Goal: Task Accomplishment & Management: Use online tool/utility

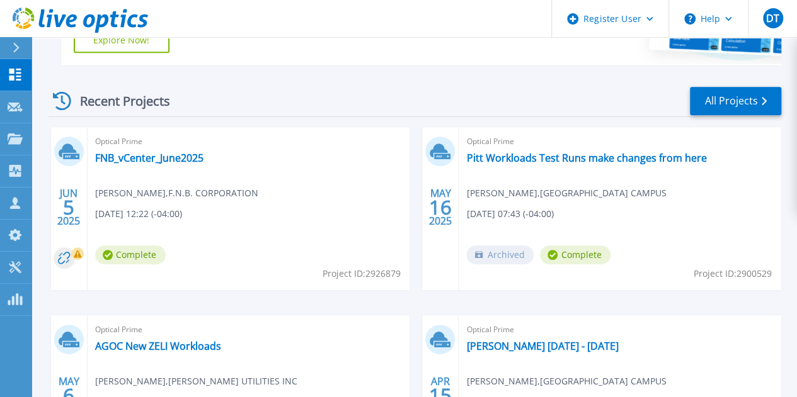
scroll to position [326, 0]
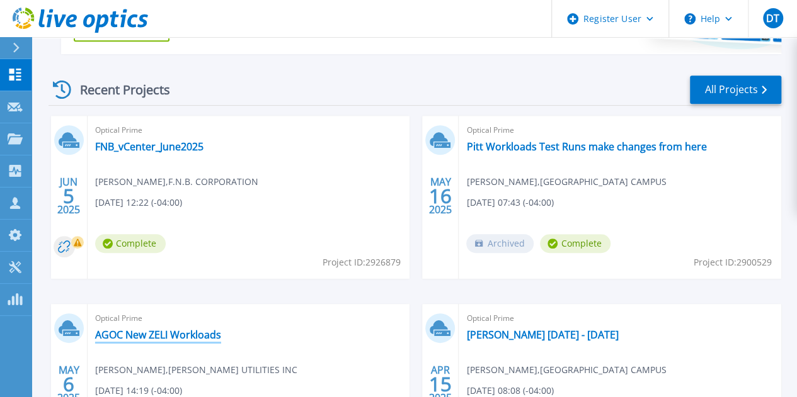
click at [221, 329] on link "AGOC New ZELI Workloads" at bounding box center [158, 335] width 126 height 13
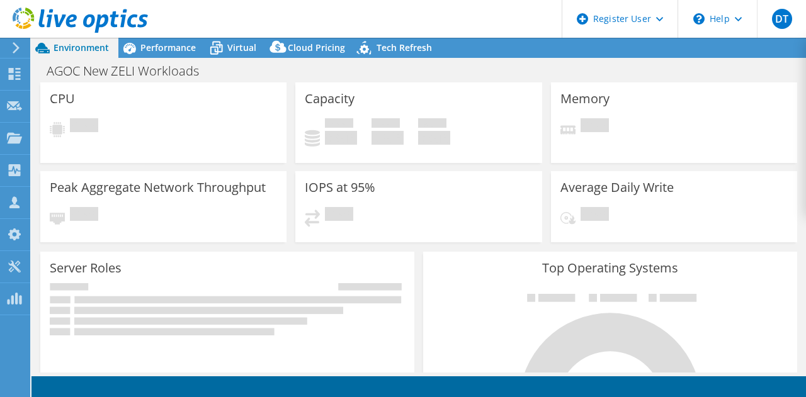
select select "USD"
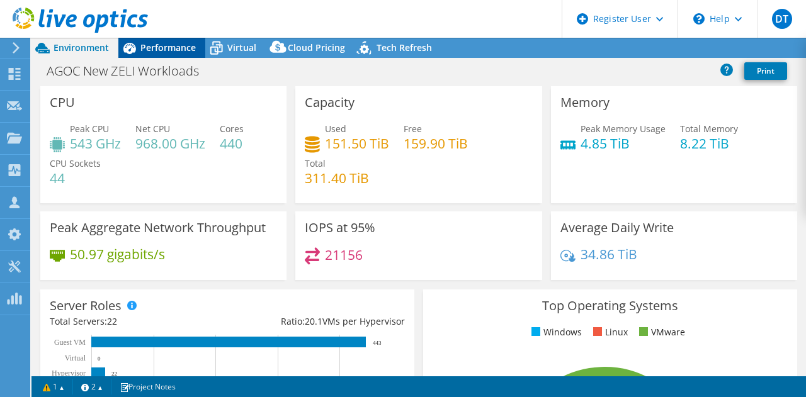
click at [185, 48] on span "Performance" at bounding box center [167, 48] width 55 height 12
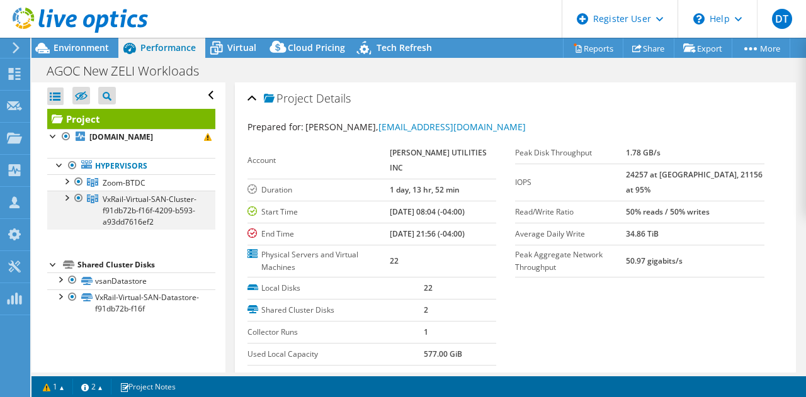
click at [67, 203] on div at bounding box center [66, 197] width 13 height 13
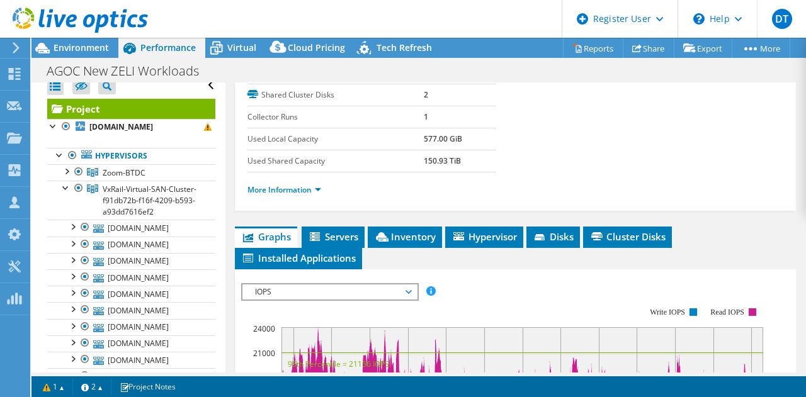
scroll to position [217, 0]
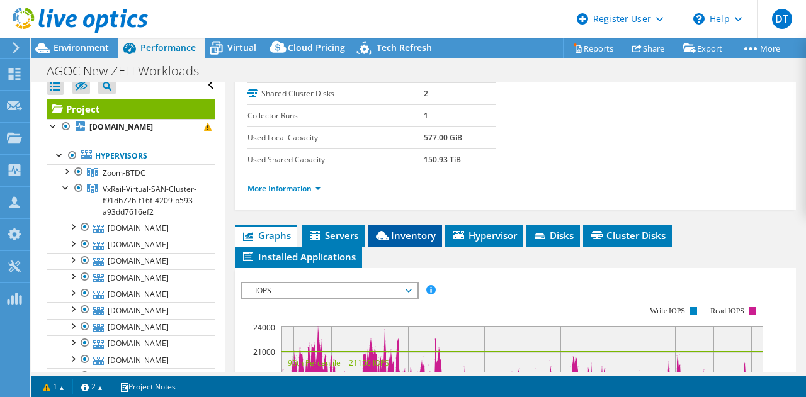
click at [409, 232] on span "Inventory" at bounding box center [405, 235] width 62 height 13
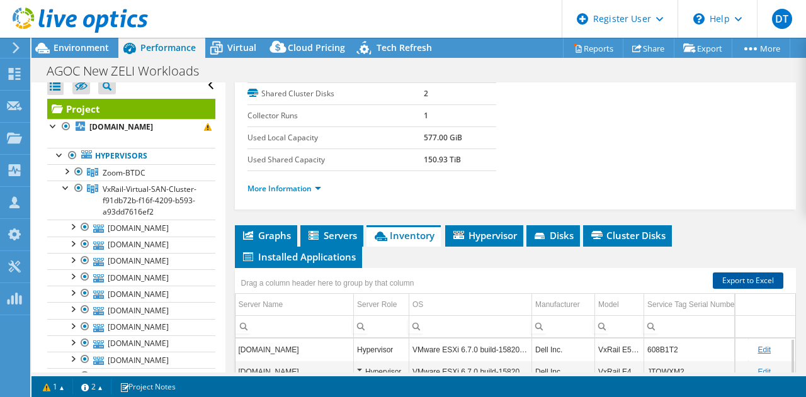
click at [736, 277] on link "Export to Excel" at bounding box center [748, 281] width 71 height 16
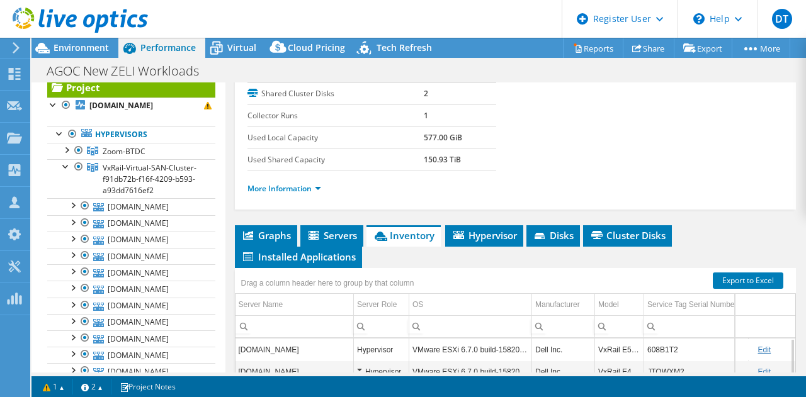
scroll to position [30, 0]
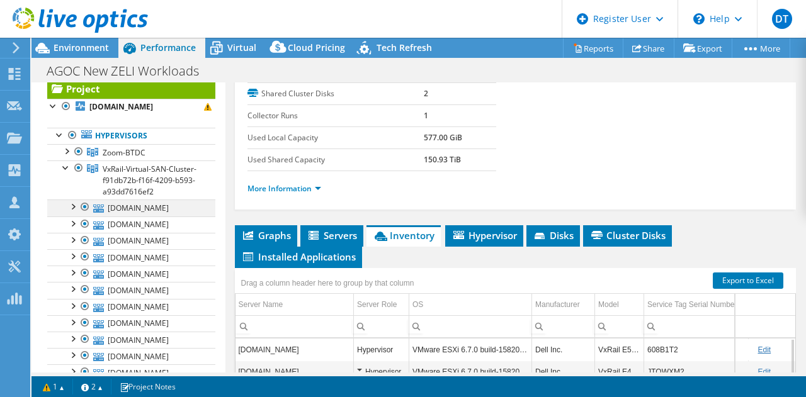
click at [87, 215] on div at bounding box center [85, 207] width 13 height 15
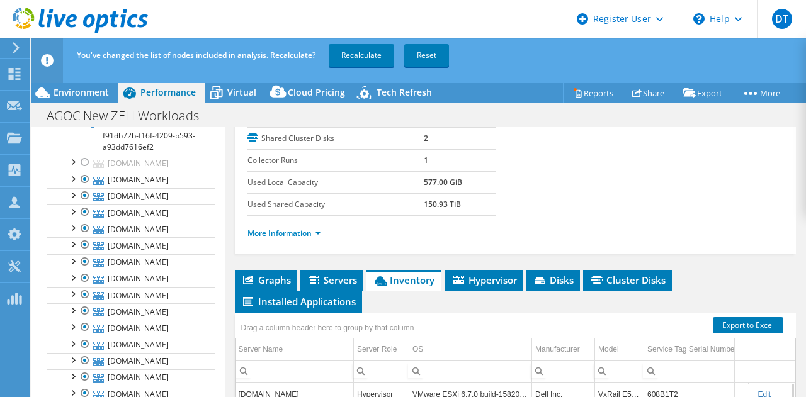
scroll to position [123, 0]
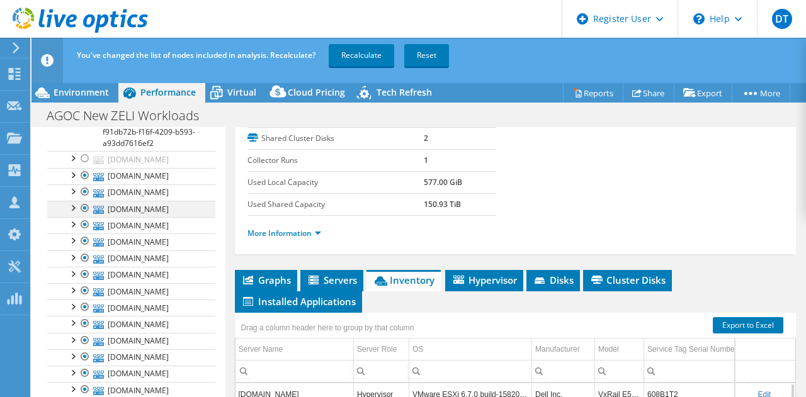
click at [84, 216] on div at bounding box center [85, 208] width 13 height 15
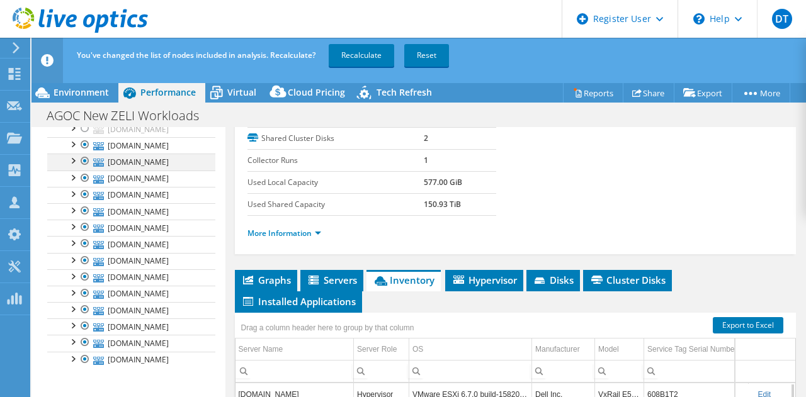
click at [87, 169] on div at bounding box center [85, 161] width 13 height 15
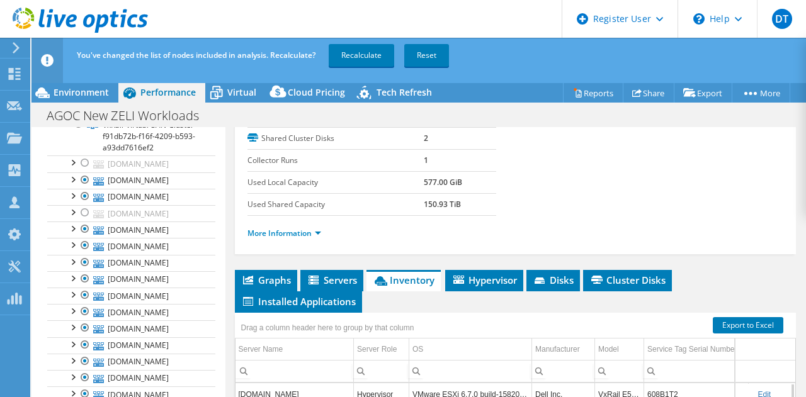
scroll to position [122, 0]
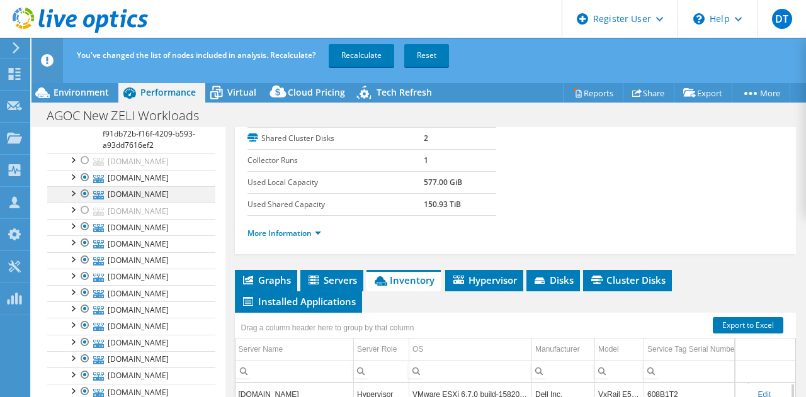
click at [82, 202] on div at bounding box center [85, 193] width 13 height 15
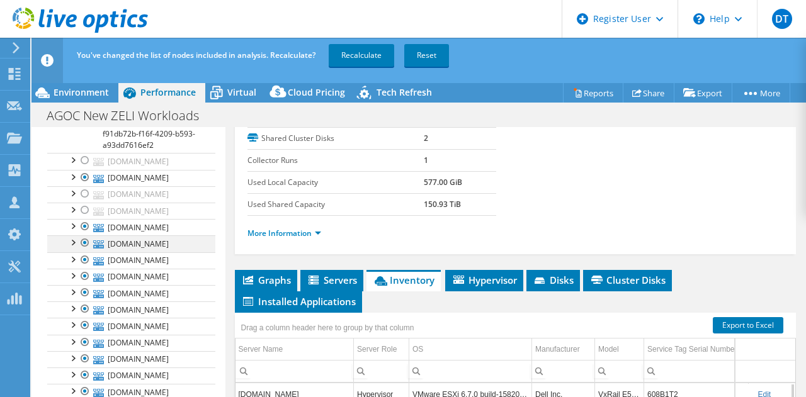
click at [82, 251] on div at bounding box center [85, 243] width 13 height 15
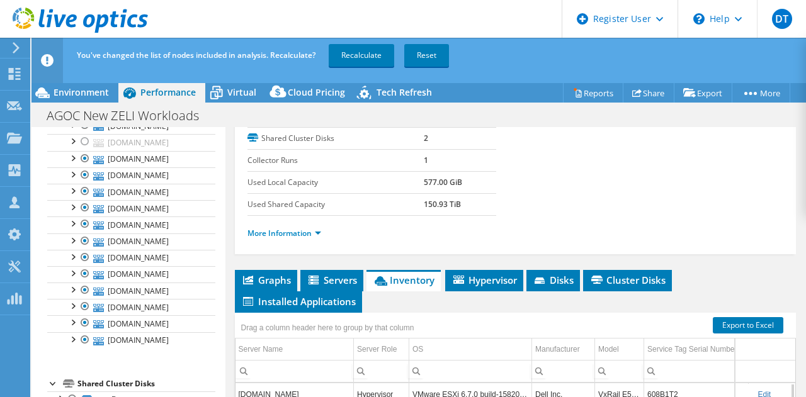
scroll to position [235, 0]
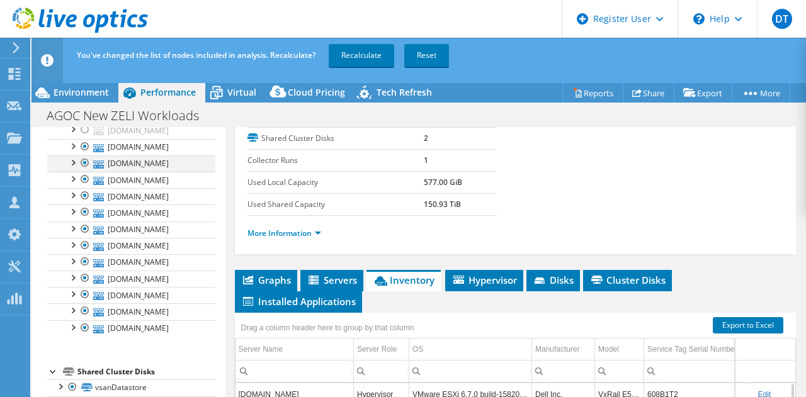
click at [87, 171] on div at bounding box center [85, 163] width 13 height 15
click at [84, 220] on div at bounding box center [85, 212] width 13 height 15
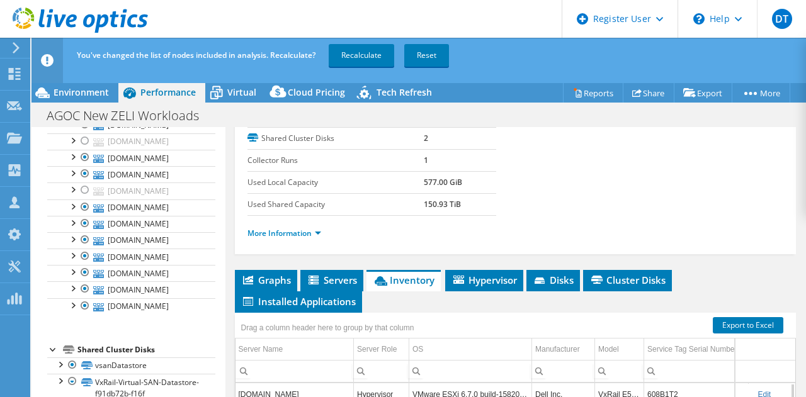
scroll to position [368, 0]
click at [88, 247] on div at bounding box center [85, 239] width 13 height 15
click at [84, 264] on div at bounding box center [85, 256] width 13 height 15
click at [84, 280] on div at bounding box center [85, 272] width 13 height 15
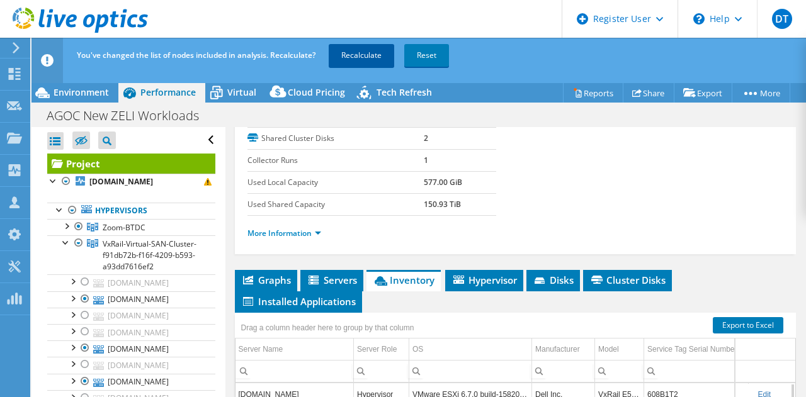
click at [370, 62] on link "Recalculate" at bounding box center [361, 55] width 65 height 23
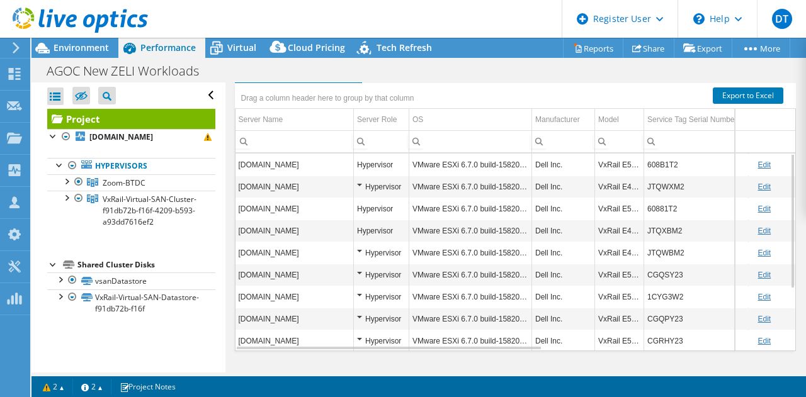
scroll to position [403, 0]
click at [619, 111] on div "Model" at bounding box center [608, 118] width 21 height 15
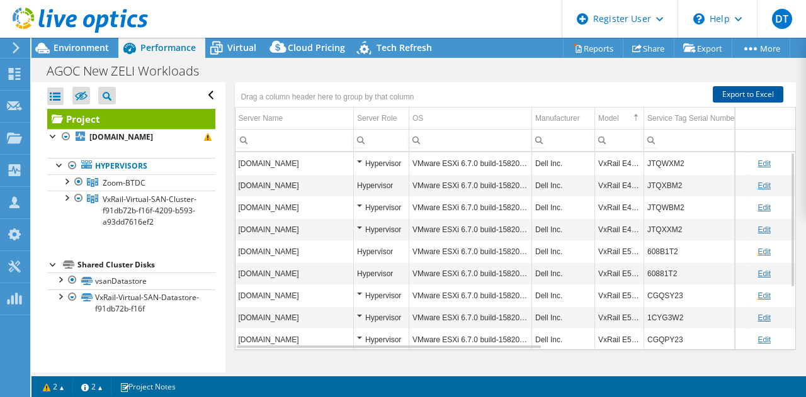
click at [732, 89] on link "Export to Excel" at bounding box center [748, 94] width 71 height 16
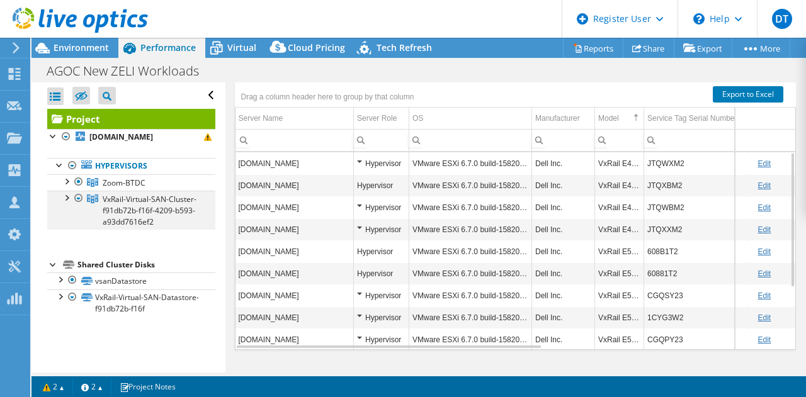
click at [71, 203] on div at bounding box center [66, 197] width 13 height 13
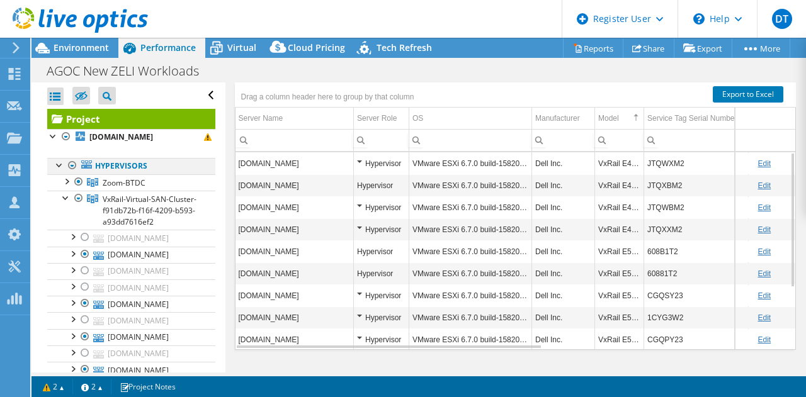
click at [73, 173] on div at bounding box center [72, 165] width 13 height 15
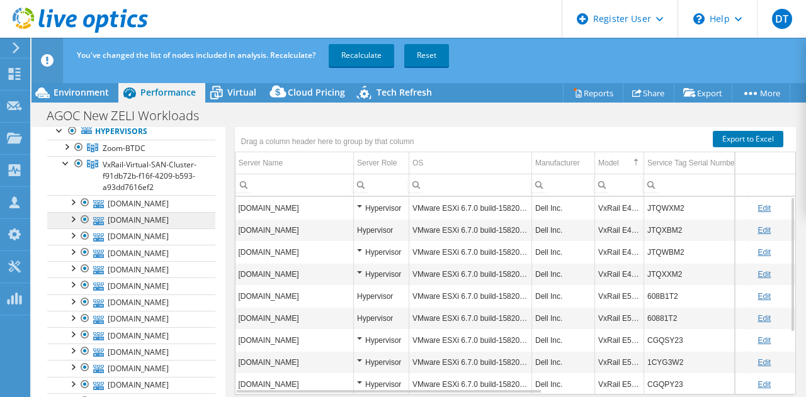
scroll to position [79, 0]
click at [79, 227] on div at bounding box center [85, 219] width 13 height 15
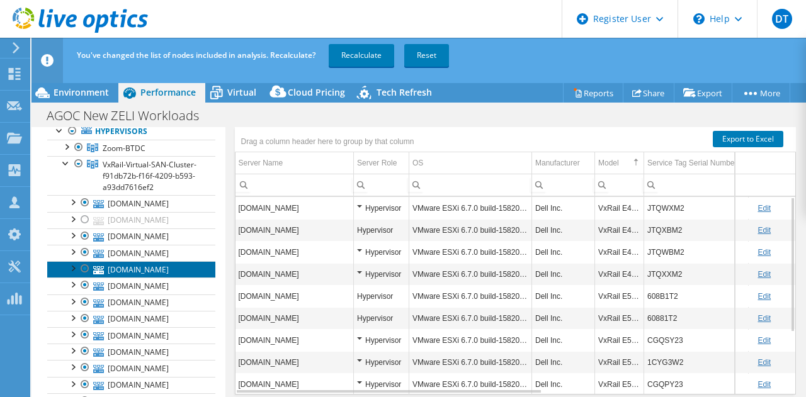
click at [74, 278] on link "vxrail-bt-10.priv.zoominternet.net" at bounding box center [131, 269] width 168 height 16
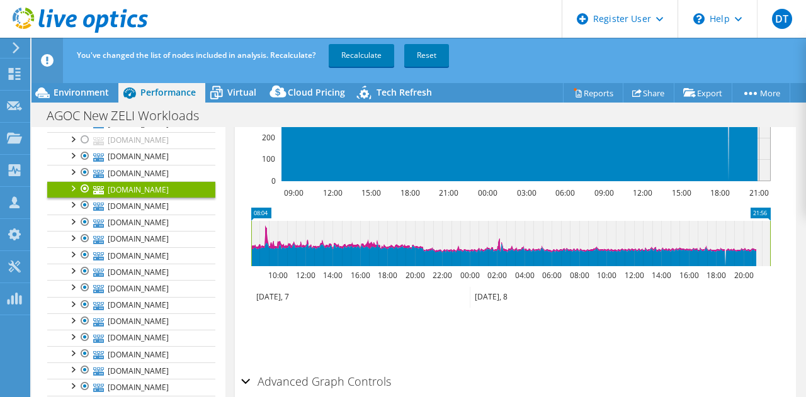
scroll to position [178, 0]
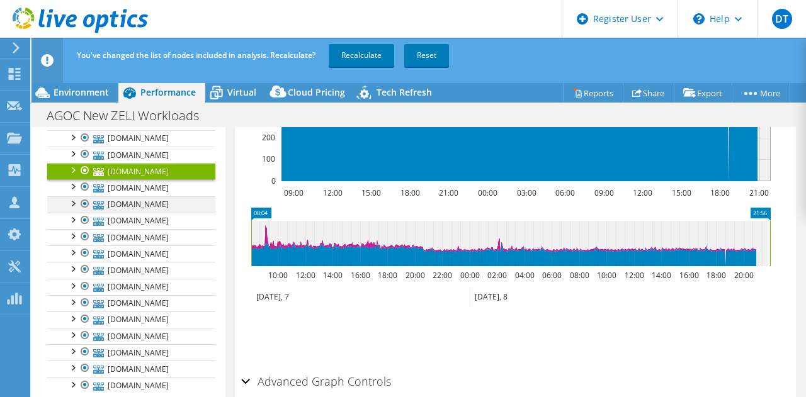
click at [79, 212] on div at bounding box center [85, 203] width 13 height 15
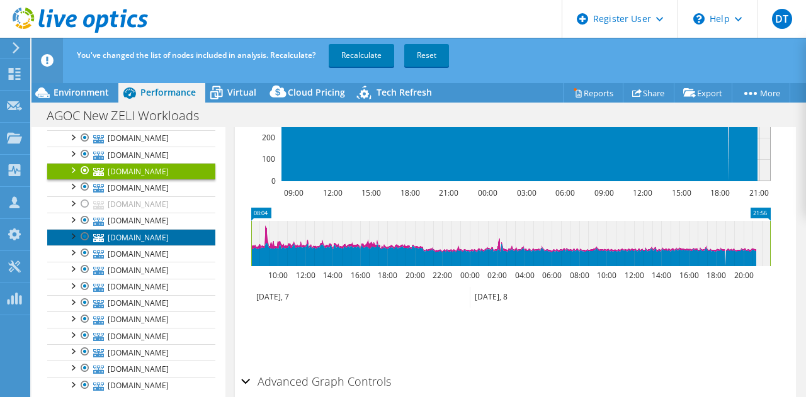
click at [79, 246] on link "vxrail-bt-07.priv.zoominternet.net" at bounding box center [131, 237] width 168 height 16
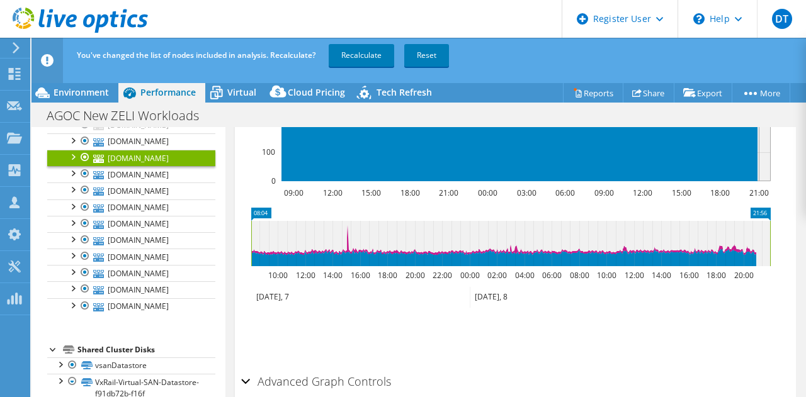
scroll to position [271, 0]
click at [82, 165] on div at bounding box center [85, 157] width 13 height 15
click at [84, 181] on div at bounding box center [85, 173] width 13 height 15
click at [82, 215] on div at bounding box center [85, 207] width 13 height 15
click at [73, 229] on div at bounding box center [72, 222] width 13 height 13
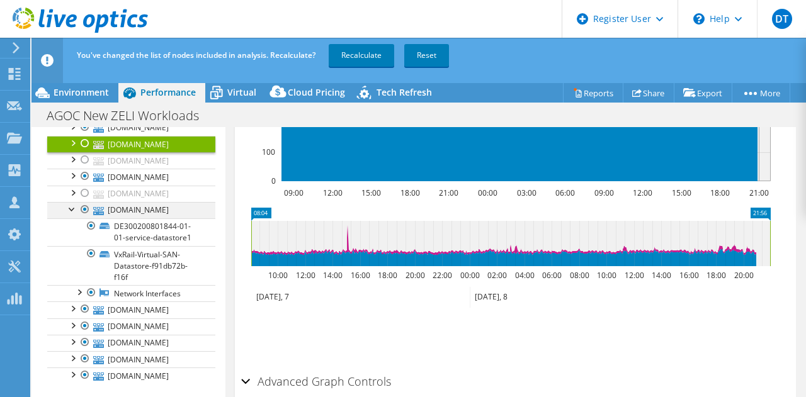
click at [82, 217] on div at bounding box center [85, 209] width 13 height 15
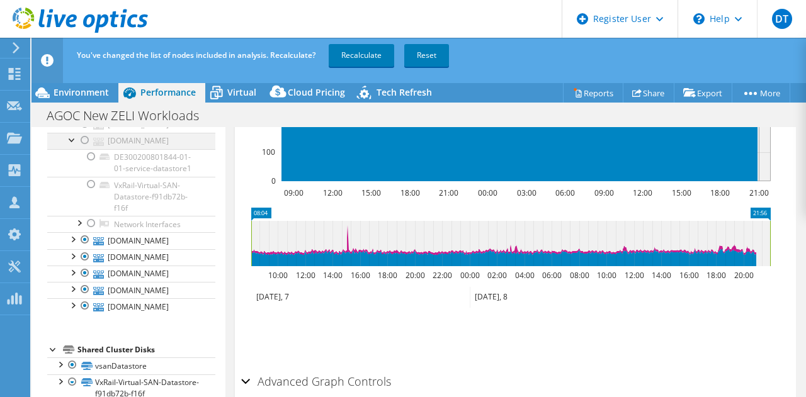
scroll to position [495, 0]
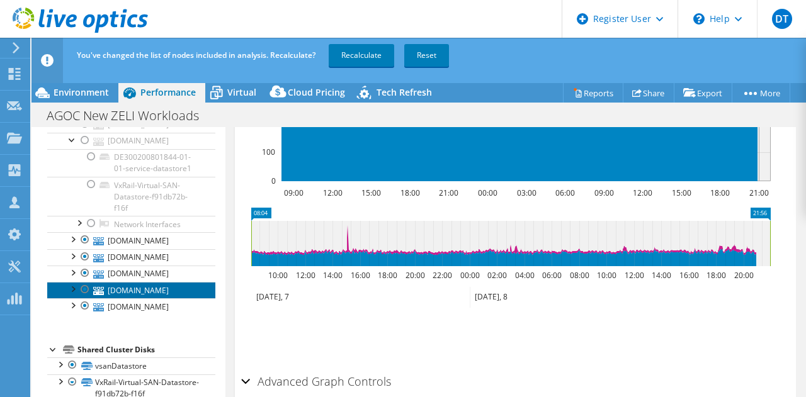
click at [79, 299] on link "vxrail-bt-08.priv.zoominternet.net" at bounding box center [131, 290] width 168 height 16
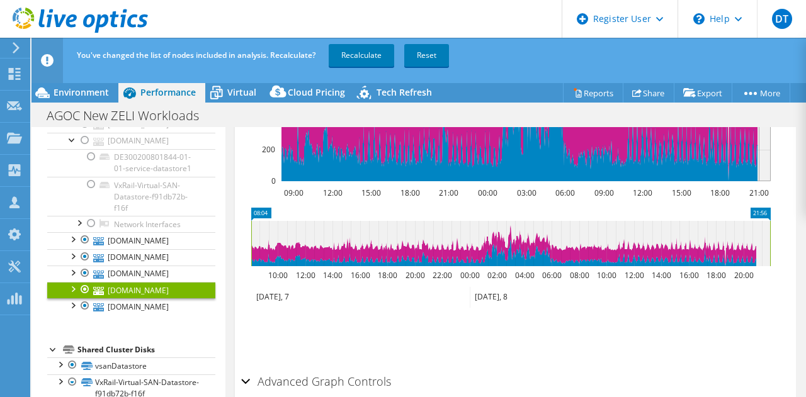
scroll to position [550, 0]
click at [82, 285] on div at bounding box center [85, 289] width 13 height 15
click at [81, 314] on div at bounding box center [85, 306] width 13 height 15
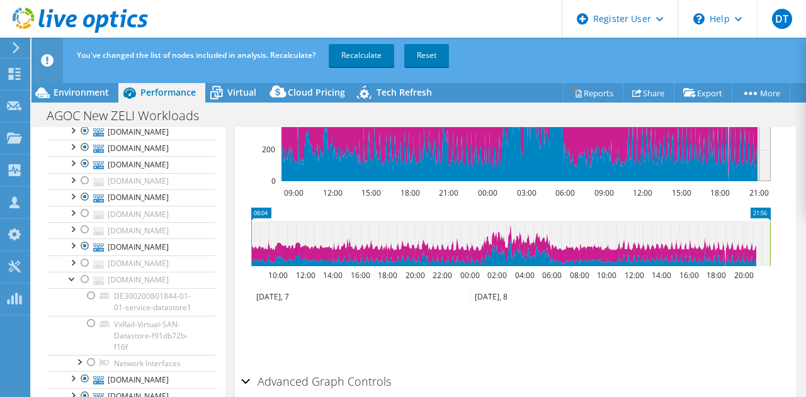
scroll to position [189, 0]
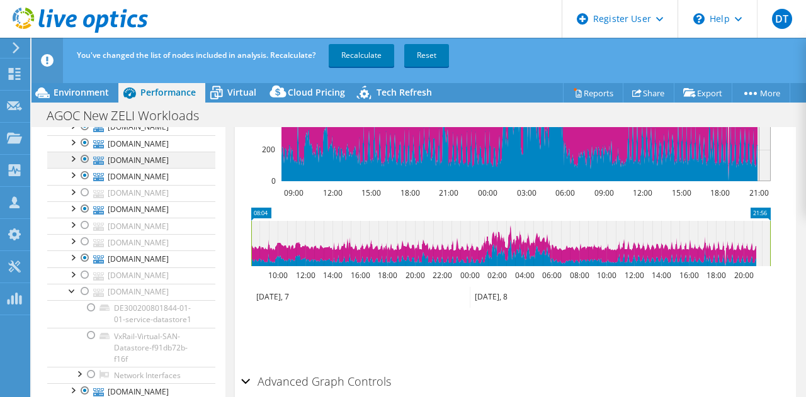
click at [84, 167] on div at bounding box center [85, 159] width 13 height 15
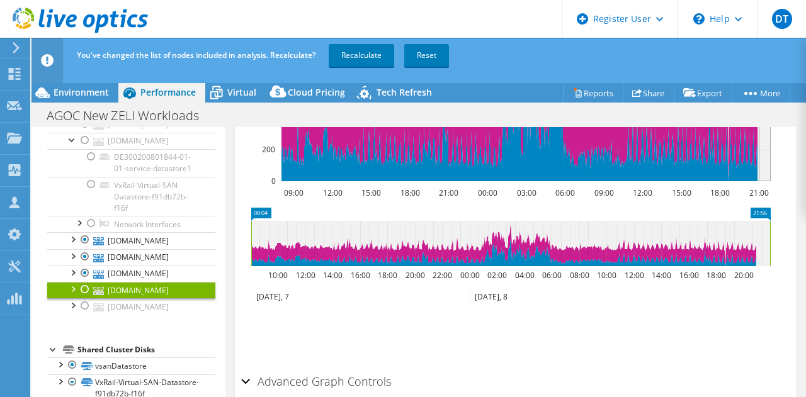
scroll to position [465, 0]
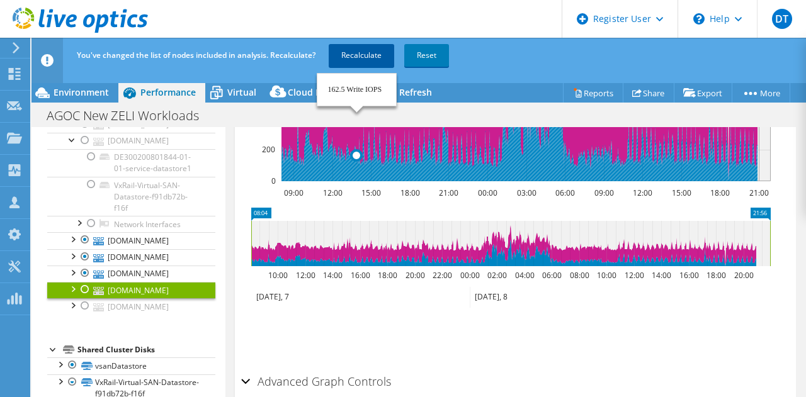
click at [368, 54] on link "Recalculate" at bounding box center [361, 55] width 65 height 23
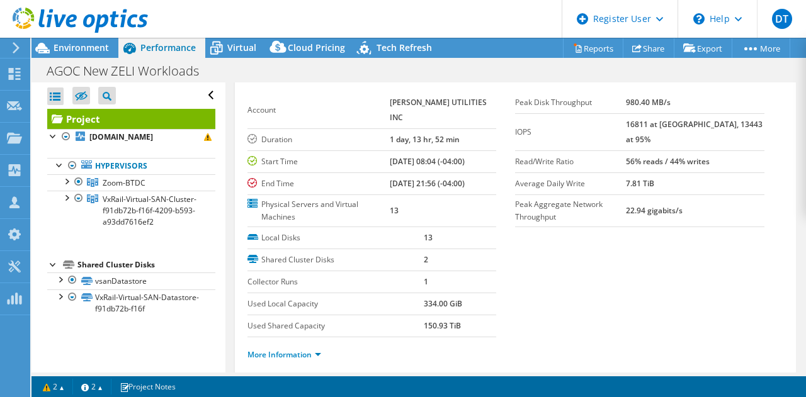
scroll to position [0, 0]
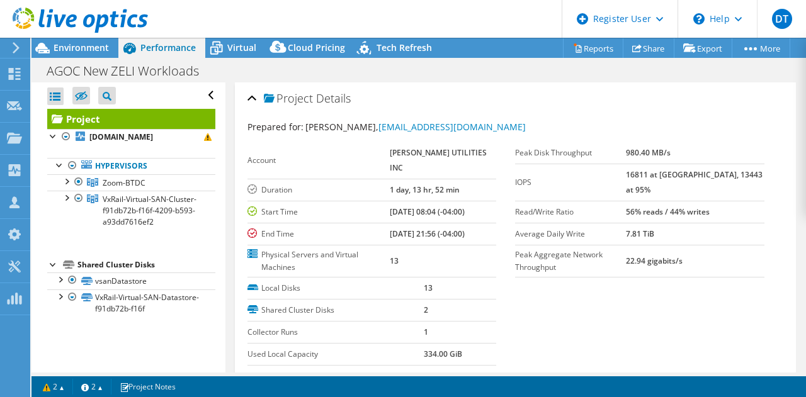
drag, startPoint x: 767, startPoint y: 1, endPoint x: 483, endPoint y: 4, distance: 284.0
click at [483, 4] on header "DT Dell User David Toshok David.Toshok@dell.com Dell My Profile Log Out \n Help…" at bounding box center [403, 19] width 806 height 38
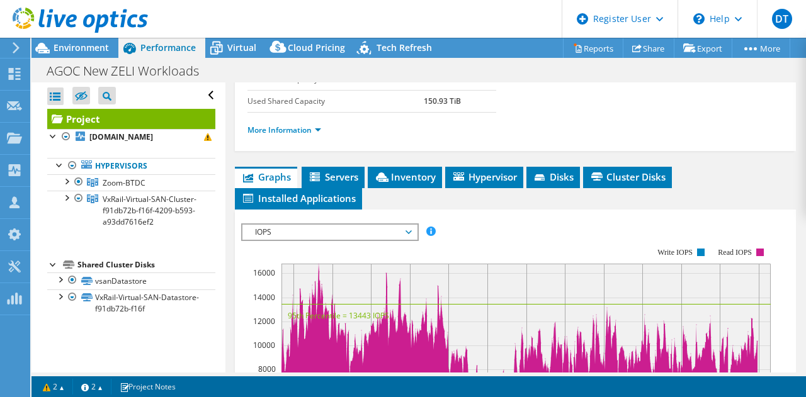
scroll to position [295, 0]
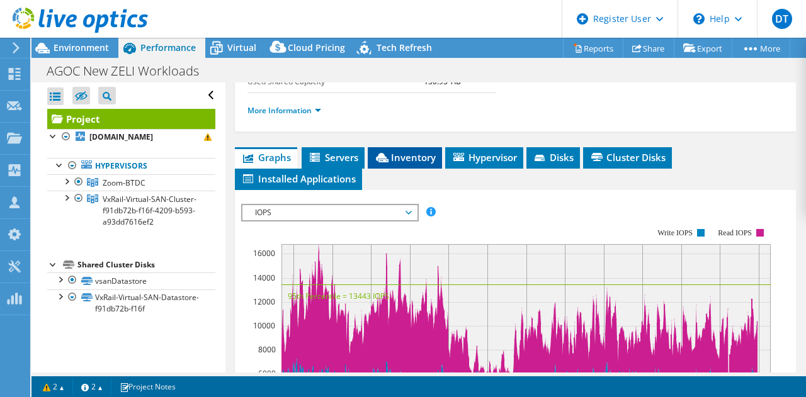
click at [391, 154] on span "Inventory" at bounding box center [405, 157] width 62 height 13
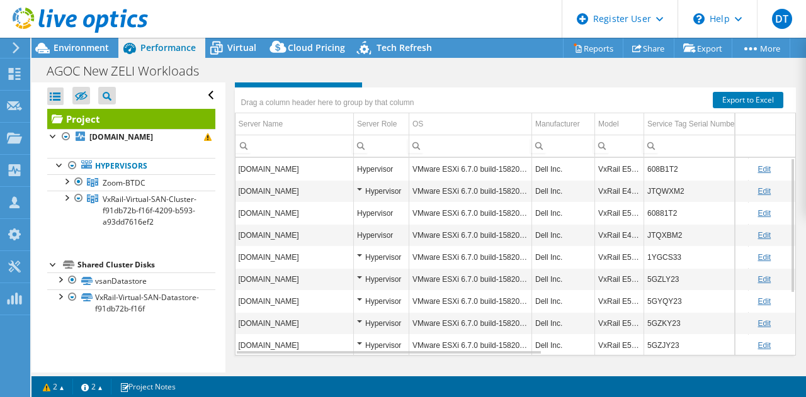
scroll to position [403, 0]
